Goal: Transaction & Acquisition: Purchase product/service

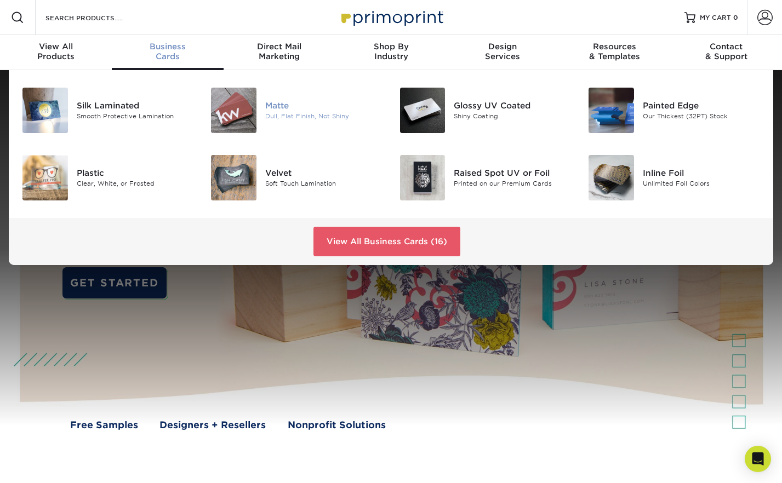
click at [233, 107] on img at bounding box center [233, 110] width 45 height 45
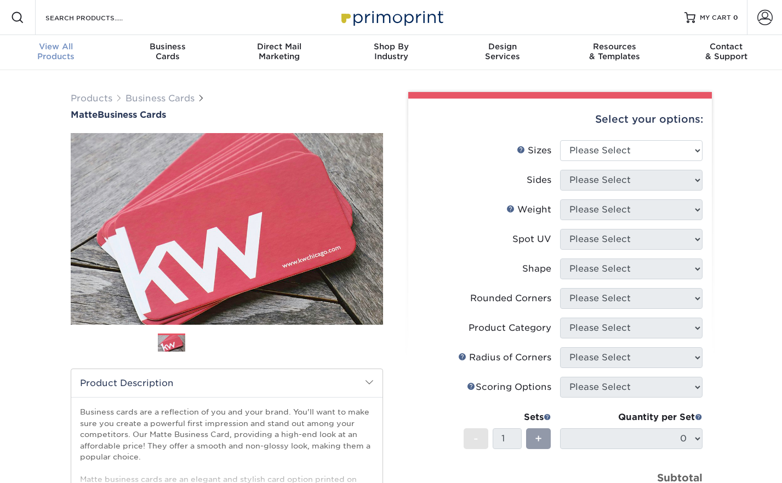
click at [69, 56] on div "View All Products" at bounding box center [56, 52] width 112 height 20
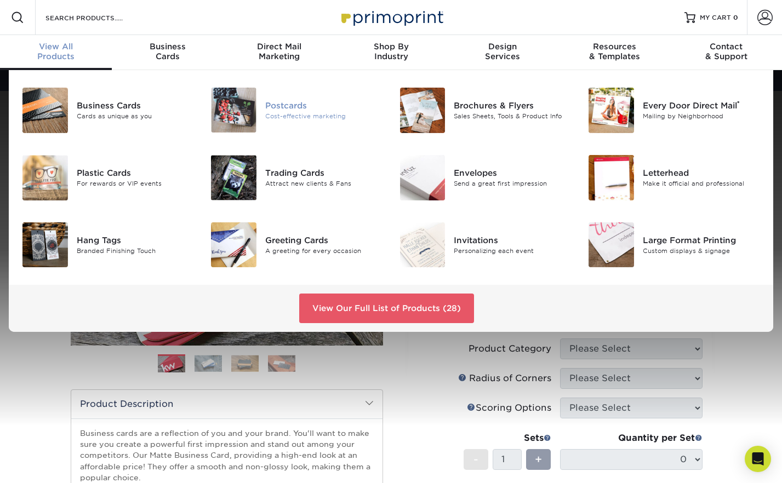
click at [257, 101] on div at bounding box center [233, 110] width 63 height 45
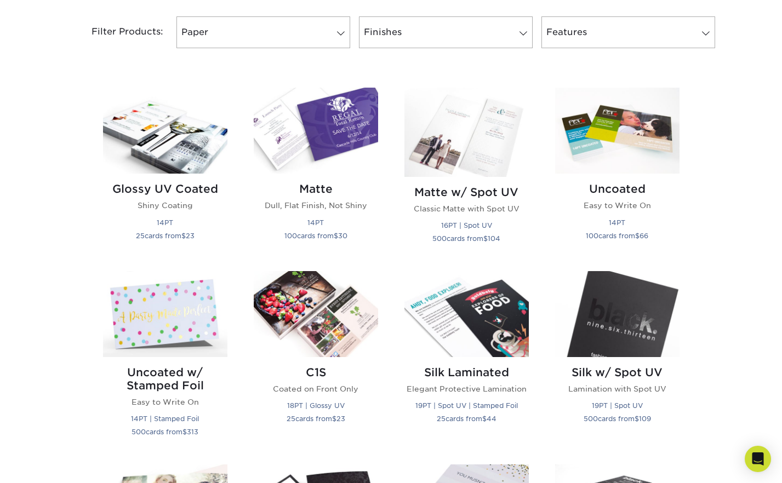
scroll to position [405, 0]
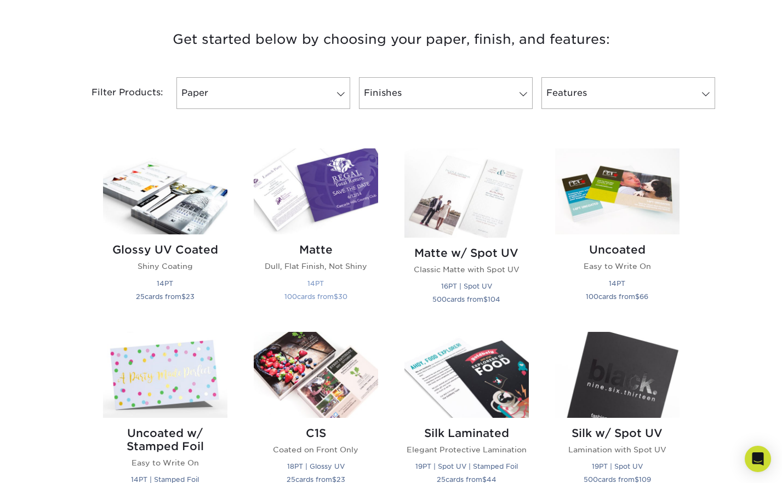
click at [335, 199] on img at bounding box center [316, 191] width 124 height 86
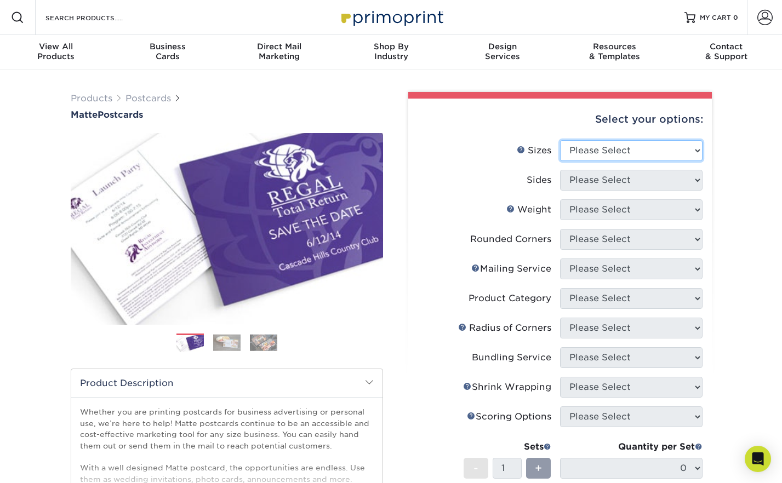
click at [622, 147] on select "Please Select 1.5" x 7" 2" x 4" 2" x 6" 2" x 7" 2" x 8" 2.12" x 5.5" 2.125" x 5…" at bounding box center [631, 150] width 142 height 21
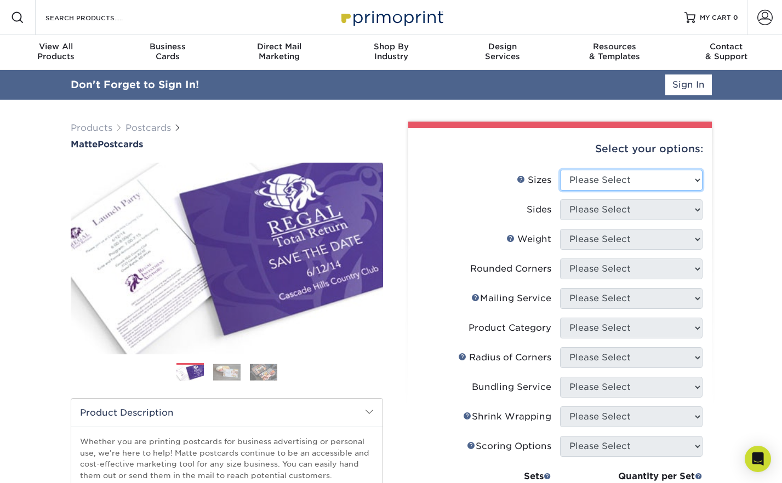
select select "6.00x9.00"
click at [560, 170] on select "Please Select 1.5" x 7" 2" x 4" 2" x 6" 2" x 7" 2" x 8" 2.12" x 5.5" 2.125" x 5…" at bounding box center [631, 180] width 142 height 21
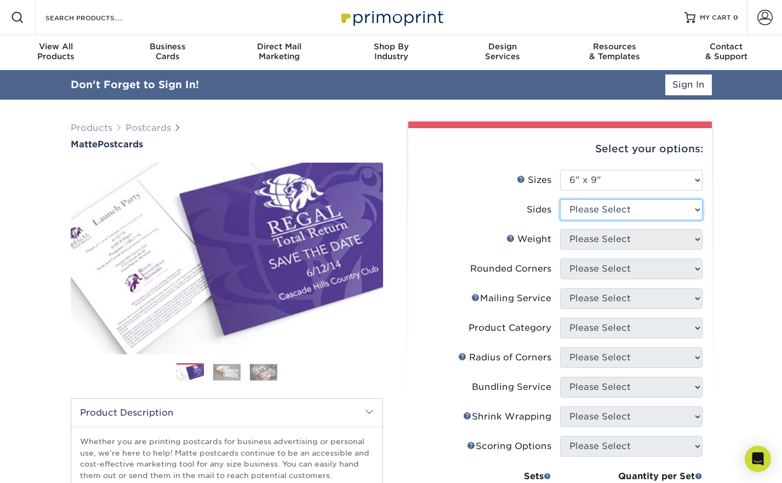
click at [613, 207] on select "Please Select Print Both Sides Print Front Only" at bounding box center [631, 209] width 142 height 21
select select "32d3c223-f82c-492b-b915-ba065a00862f"
click at [560, 199] on select "Please Select Print Both Sides Print Front Only" at bounding box center [631, 209] width 142 height 21
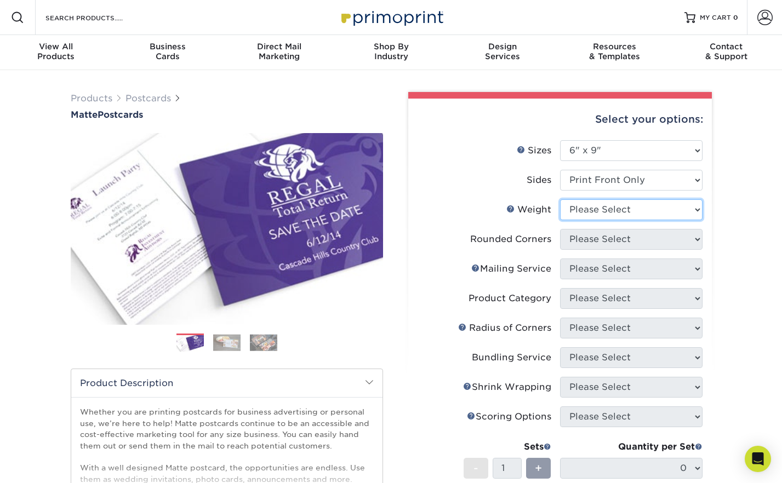
click at [608, 212] on select "Please Select 16PT 14PT" at bounding box center [631, 209] width 142 height 21
select select "16PT"
click at [560, 199] on select "Please Select 16PT 14PT" at bounding box center [631, 209] width 142 height 21
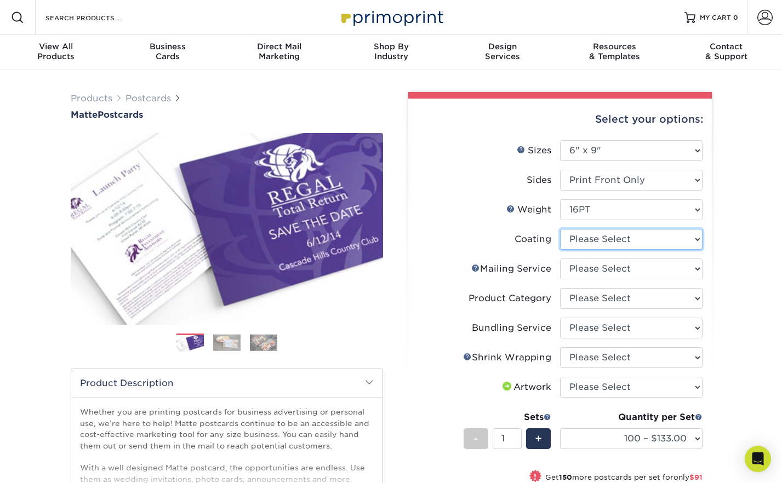
click at [607, 235] on select at bounding box center [631, 239] width 142 height 21
select select "121bb7b5-3b4d-429f-bd8d-bbf80e953313"
click at [560, 229] on select at bounding box center [631, 239] width 142 height 21
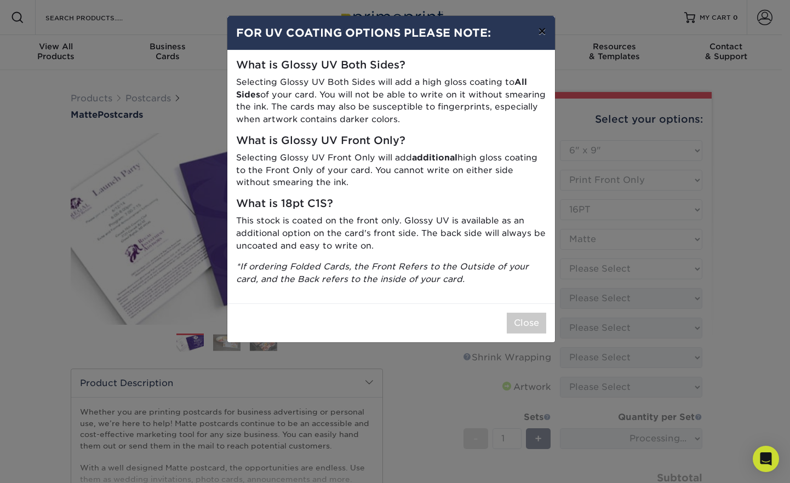
click at [542, 32] on button "×" at bounding box center [541, 31] width 25 height 31
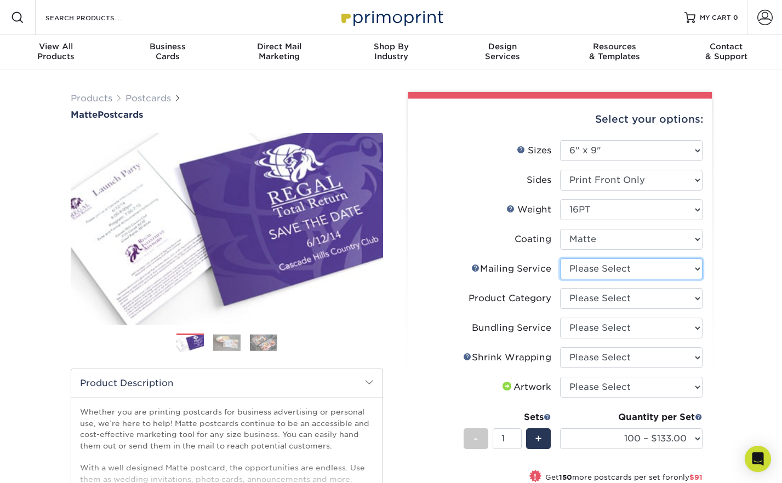
click at [599, 269] on select "Please Select No Direct Mailing Service No, I will mail/stamp/imprint Direct Ma…" at bounding box center [631, 269] width 142 height 21
select select "3e5e9bdd-d78a-4c28-a41d-fe1407925ca6"
click at [560, 259] on select "Please Select No Direct Mailing Service No, I will mail/stamp/imprint Direct Ma…" at bounding box center [631, 269] width 142 height 21
click at [599, 300] on select "Please Select Postcards" at bounding box center [631, 298] width 142 height 21
select select "9b7272e0-d6c8-4c3c-8e97-d3a1bcdab858"
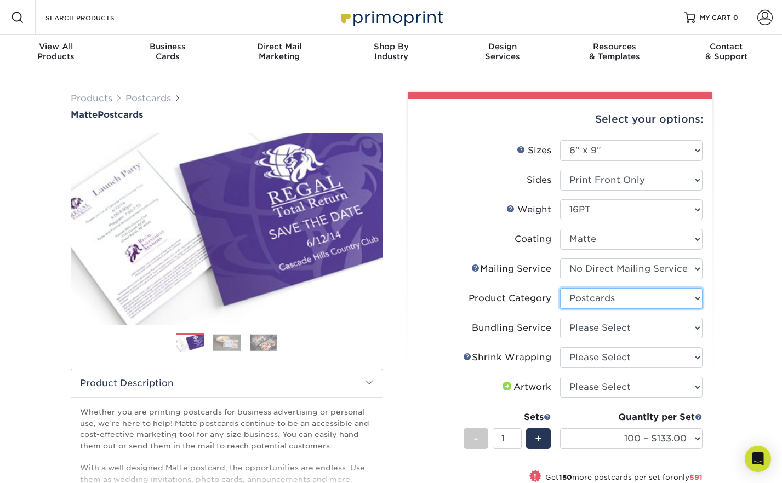
click at [560, 288] on select "Please Select Postcards" at bounding box center [631, 298] width 142 height 21
click at [602, 328] on select "Please Select No Bundling Services Yes, Bundles of 50 (+2 Days) Yes, Bundles of…" at bounding box center [631, 328] width 142 height 21
select select "58689abb-25c0-461c-a4c3-a80b627d6649"
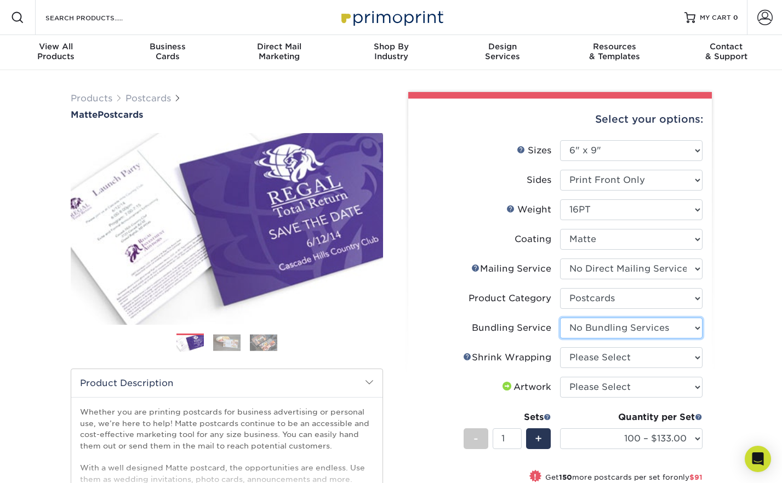
click at [560, 318] on select "Please Select No Bundling Services Yes, Bundles of 50 (+2 Days) Yes, Bundles of…" at bounding box center [631, 328] width 142 height 21
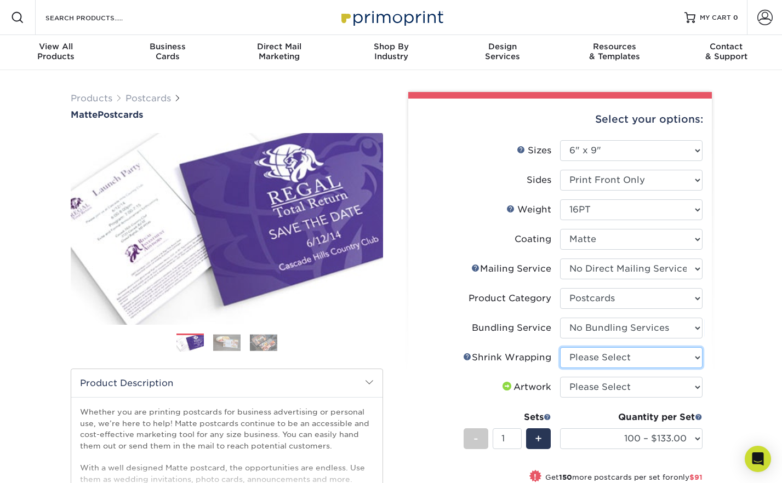
click at [602, 362] on select "Please Select No Shrink Wrapping Shrink Wrap 100 Per Package Shrink Wrap 50 Per…" at bounding box center [631, 357] width 142 height 21
select select "c8749376-e7da-41d0-b3dc-647faf84d907"
click at [560, 347] on select "Please Select No Shrink Wrapping Shrink Wrap 100 Per Package Shrink Wrap 50 Per…" at bounding box center [631, 357] width 142 height 21
click at [603, 387] on select "Please Select I will upload files I need a design - $150" at bounding box center [631, 387] width 142 height 21
select select "upload"
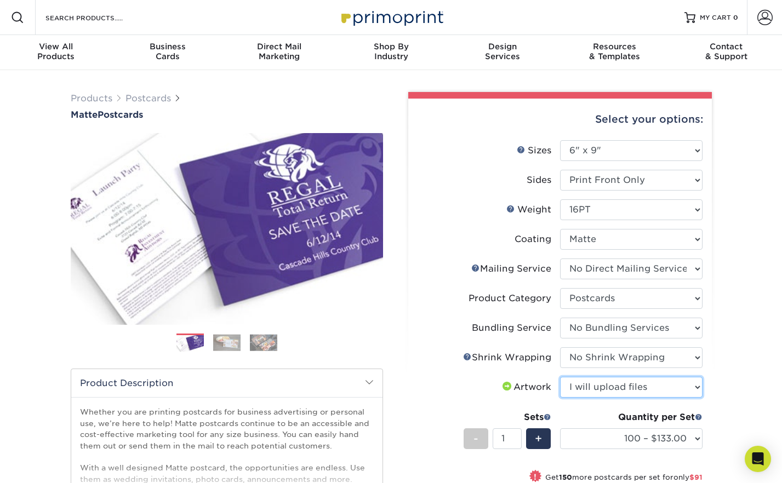
click at [560, 377] on select "Please Select I will upload files I need a design - $150" at bounding box center [631, 387] width 142 height 21
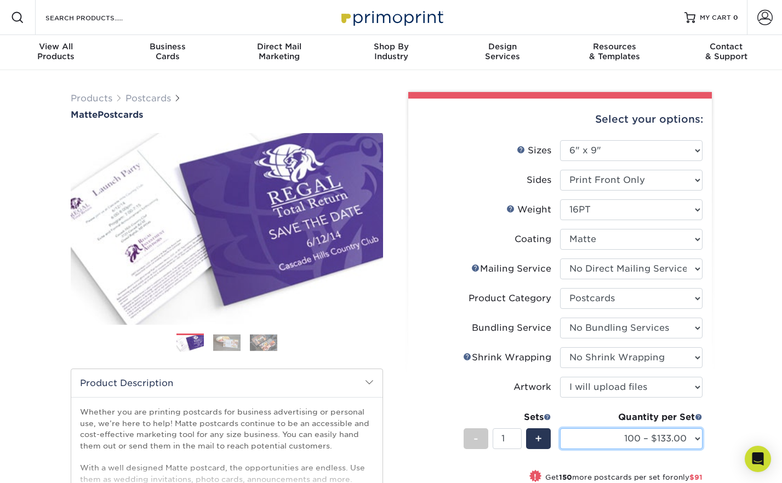
click at [637, 438] on select "100 – $133.00 250 – $224.00 500 – $270.00 1000 – $318.00 2500 – $515.00 5000 – …" at bounding box center [631, 438] width 142 height 21
select select "2500 – $515.00"
click at [560, 428] on select "100 – $133.00 250 – $224.00 500 – $270.00 1000 – $318.00 2500 – $515.00 5000 – …" at bounding box center [631, 438] width 142 height 21
